Goal: Task Accomplishment & Management: Use online tool/utility

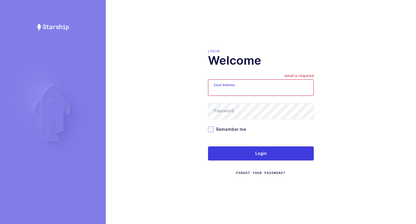
type input "walkerj@gmail.com"
click at [213, 127] on span at bounding box center [211, 129] width 6 height 6
click at [214, 126] on input "Remember me" at bounding box center [214, 126] width 0 height 0
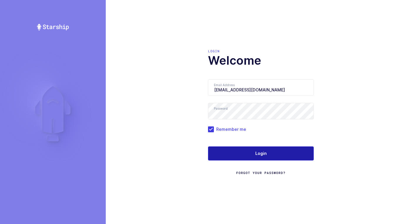
click at [233, 155] on button "Login" at bounding box center [261, 153] width 106 height 14
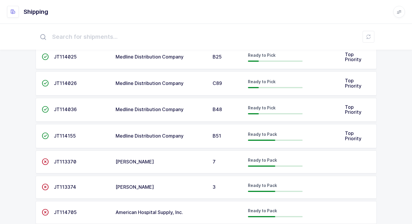
scroll to position [68, 0]
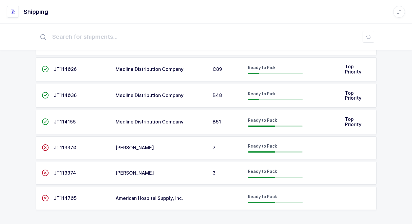
click at [214, 172] on span "3" at bounding box center [213, 173] width 3 height 6
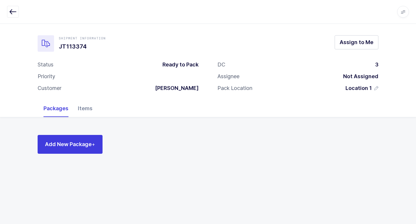
click at [88, 110] on div "Items" at bounding box center [85, 108] width 24 height 17
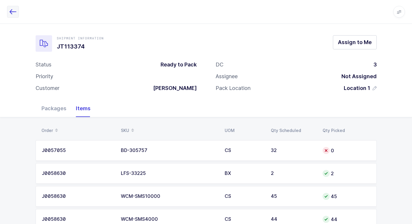
click at [12, 9] on icon "button" at bounding box center [12, 11] width 7 height 7
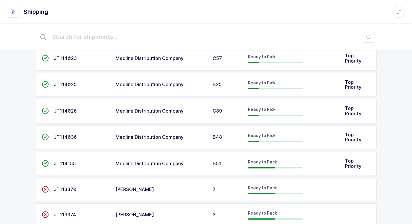
scroll to position [43, 0]
